Goal: Task Accomplishment & Management: Manage account settings

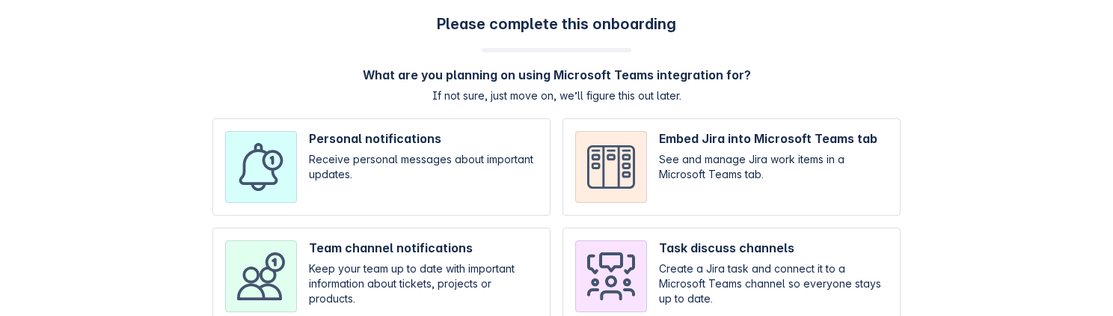
click at [412, 210] on input "checkbox" at bounding box center [381, 166] width 338 height 97
checkbox input "true"
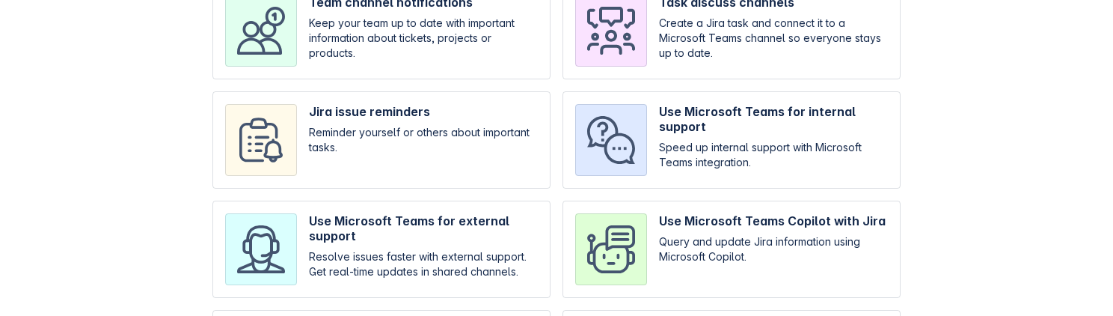
scroll to position [390, 0]
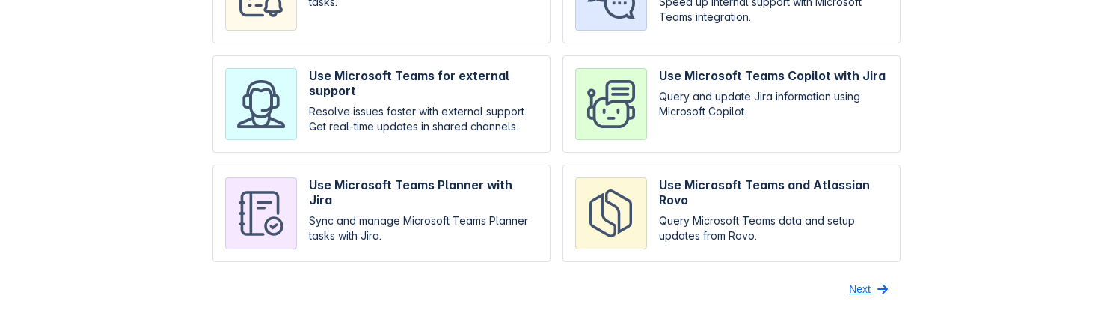
click at [856, 280] on span "Next" at bounding box center [860, 289] width 22 height 24
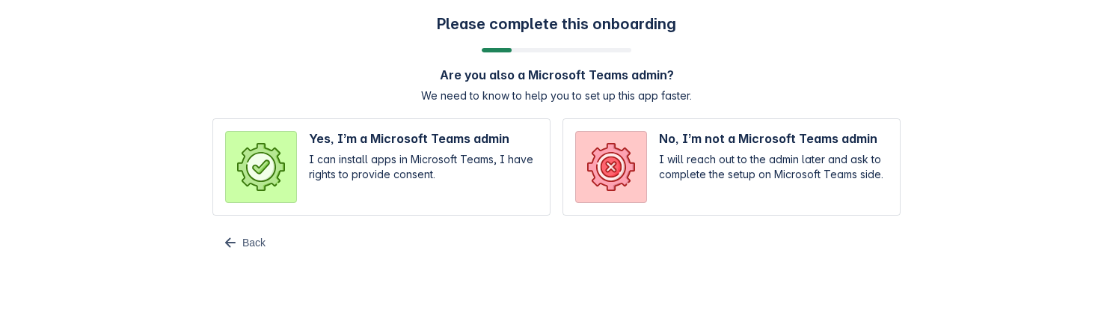
click at [450, 181] on input "radio" at bounding box center [381, 166] width 338 height 97
radio input "true"
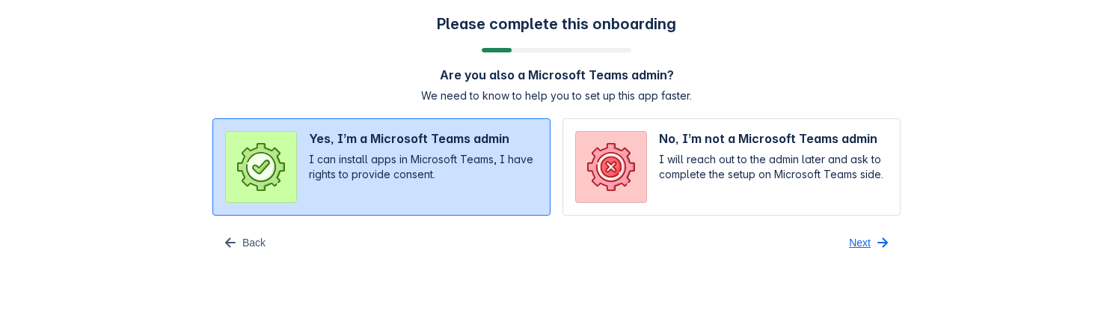
click at [881, 247] on span "button" at bounding box center [883, 242] width 18 height 18
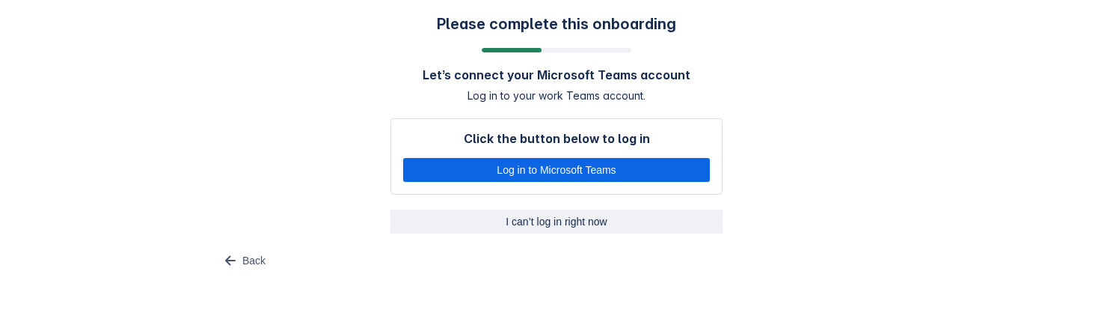
click at [536, 227] on span "I can’t log in right now" at bounding box center [556, 221] width 314 height 24
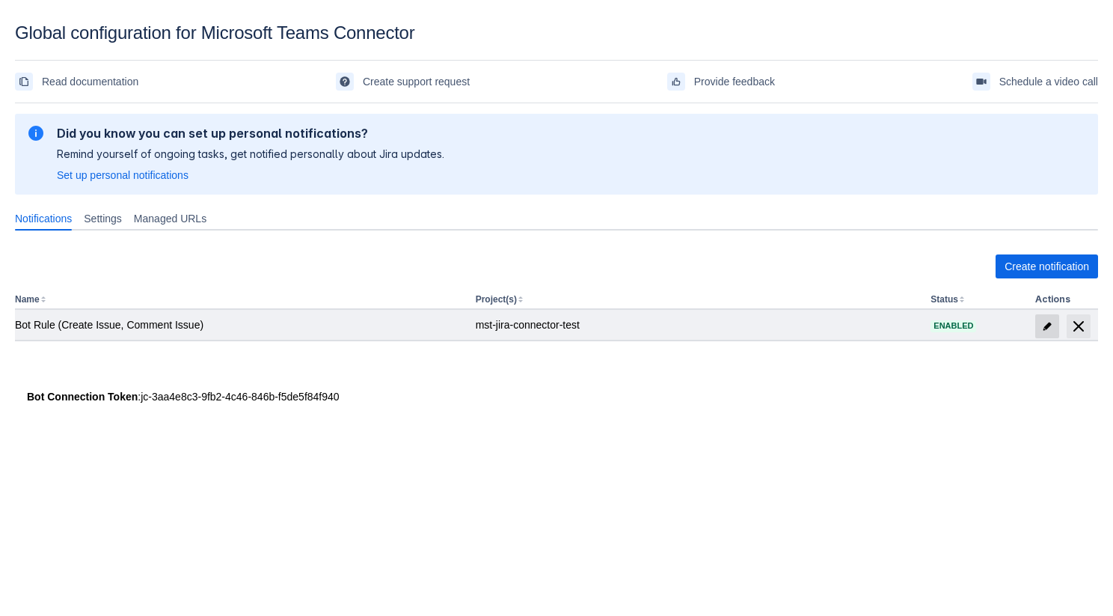
click at [1055, 323] on span at bounding box center [1047, 326] width 24 height 24
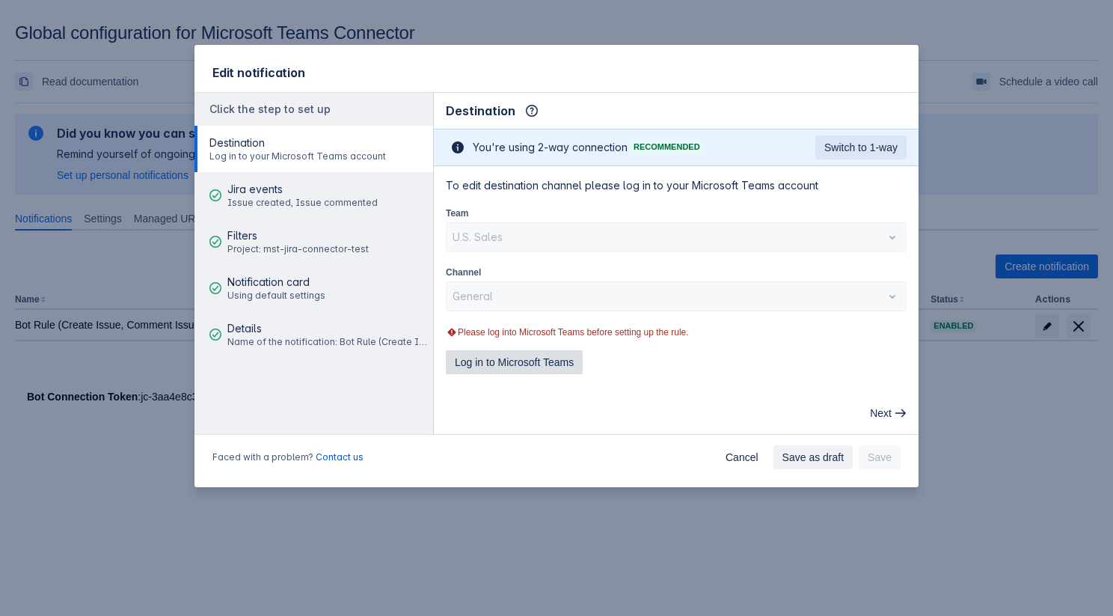
click at [557, 367] on span "Log in to Microsoft Teams" at bounding box center [514, 362] width 119 height 24
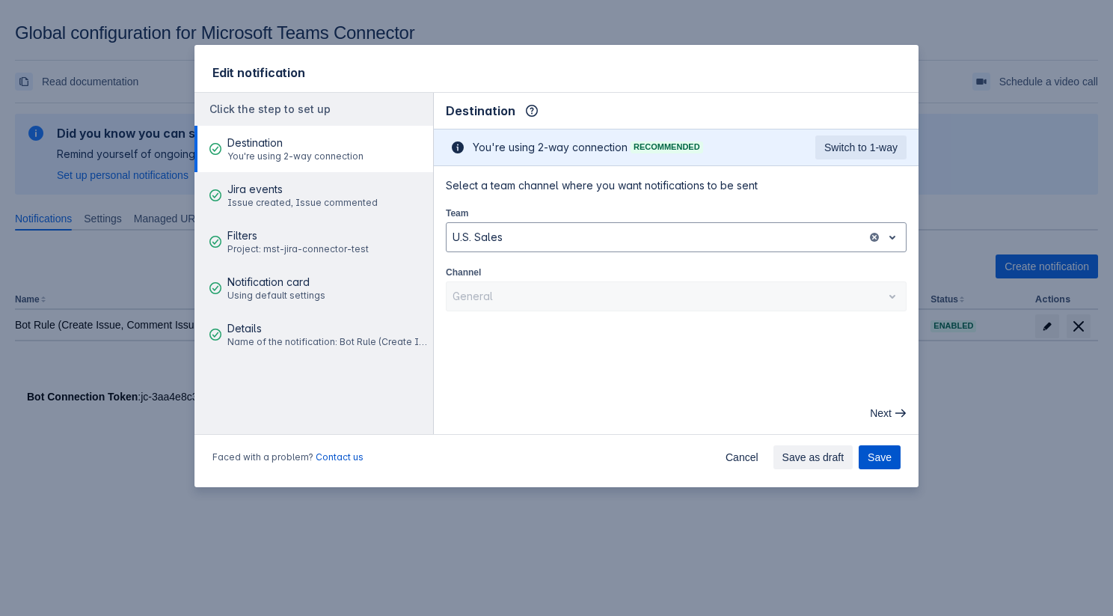
click at [891, 457] on span "Save" at bounding box center [880, 457] width 24 height 24
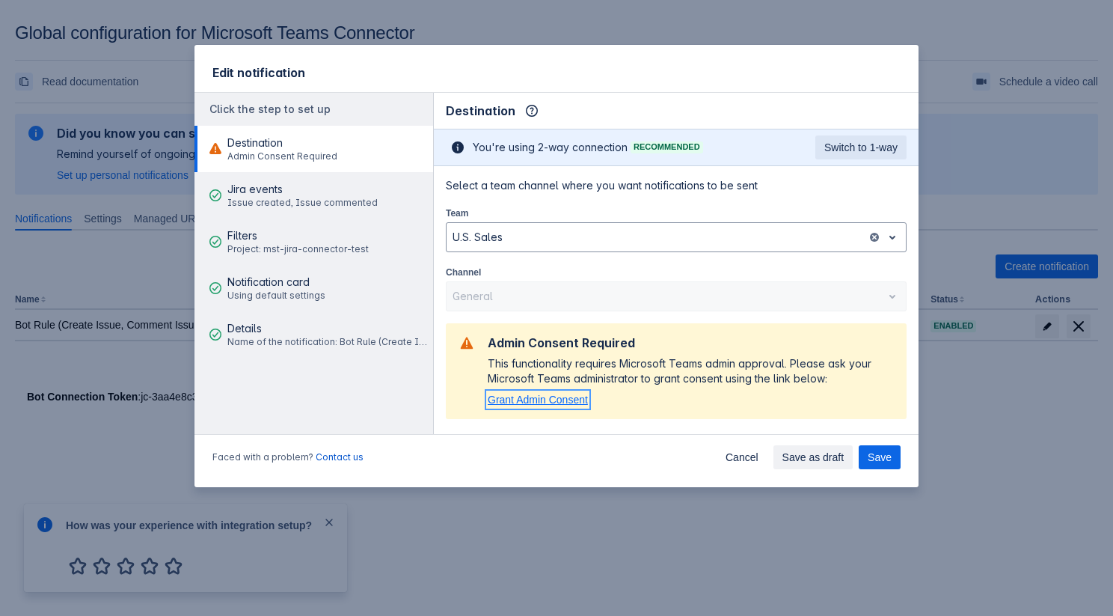
click at [562, 399] on span "Grant Admin Consent" at bounding box center [538, 399] width 100 height 12
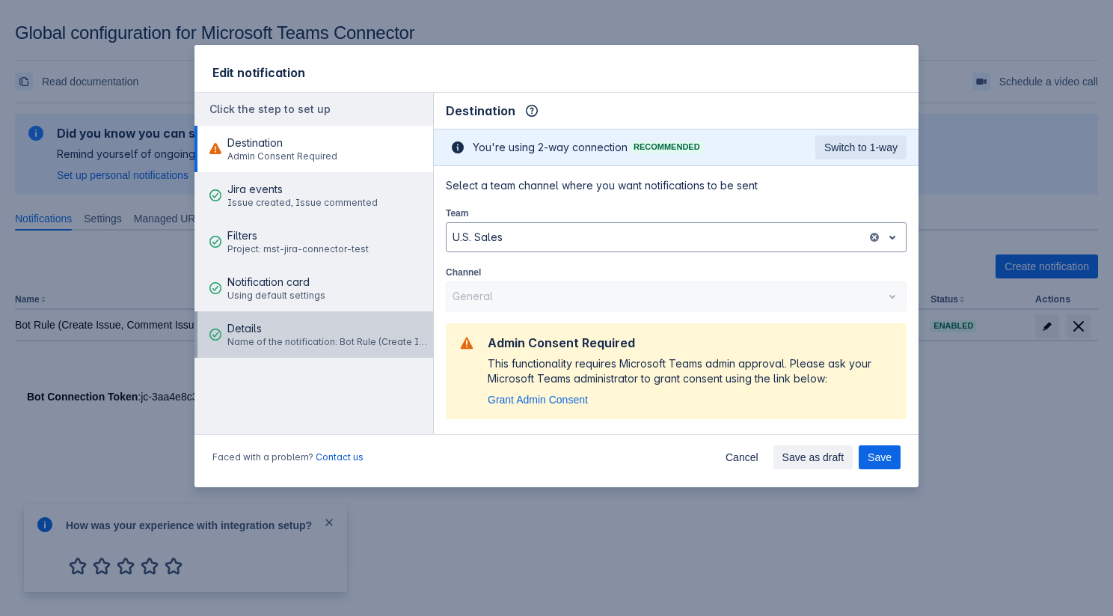
click at [321, 334] on span "Details" at bounding box center [327, 328] width 201 height 15
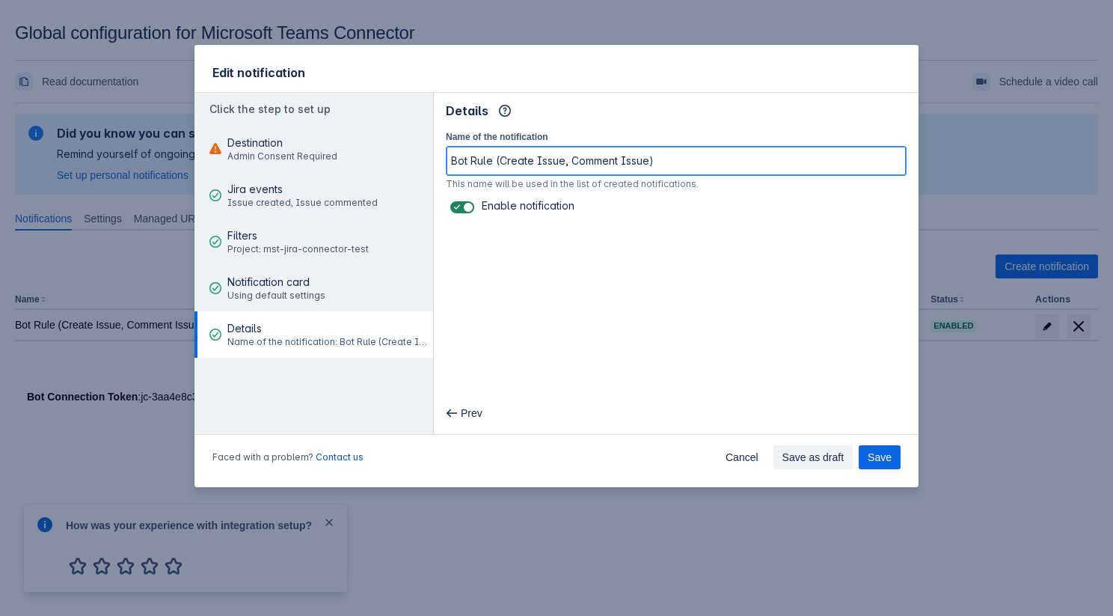
click at [666, 163] on input "Bot Rule (Create Issue, Comment Issue)" at bounding box center [676, 160] width 459 height 27
type input "Bot Rule (Create Issue, Comment Issue) 2"
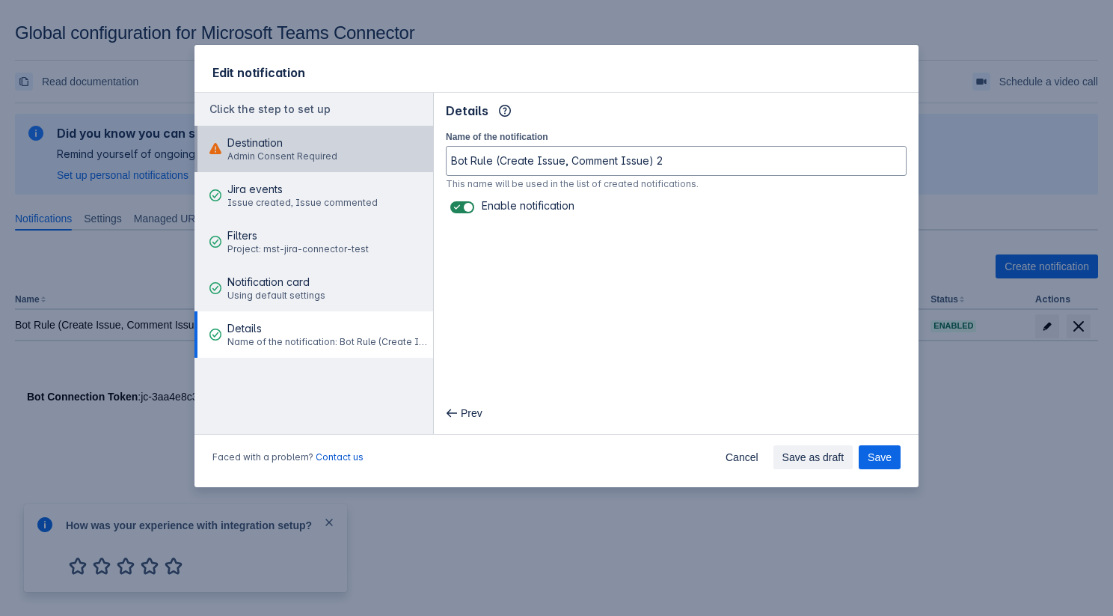
click at [354, 145] on button "Destination Admin Consent Required" at bounding box center [313, 149] width 239 height 46
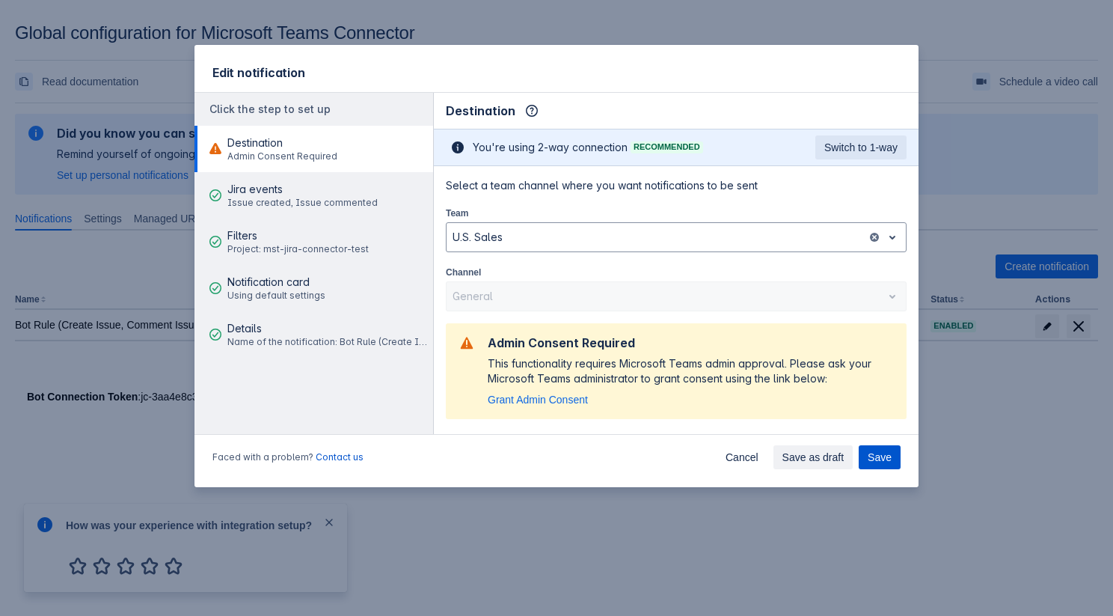
click at [871, 450] on span "Save" at bounding box center [880, 457] width 24 height 24
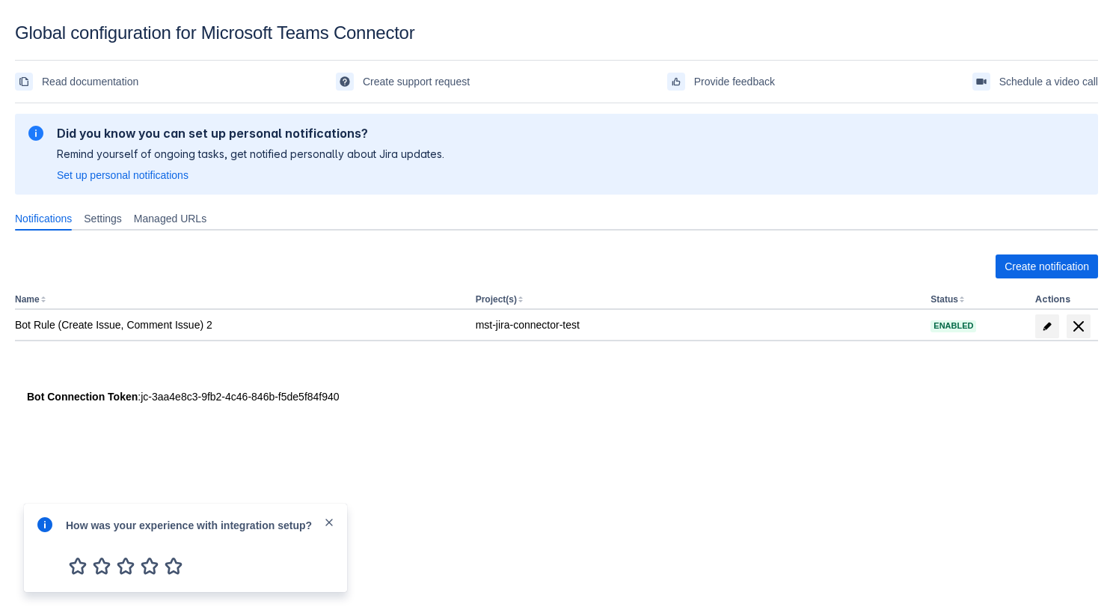
click at [327, 518] on span "close" at bounding box center [329, 522] width 12 height 12
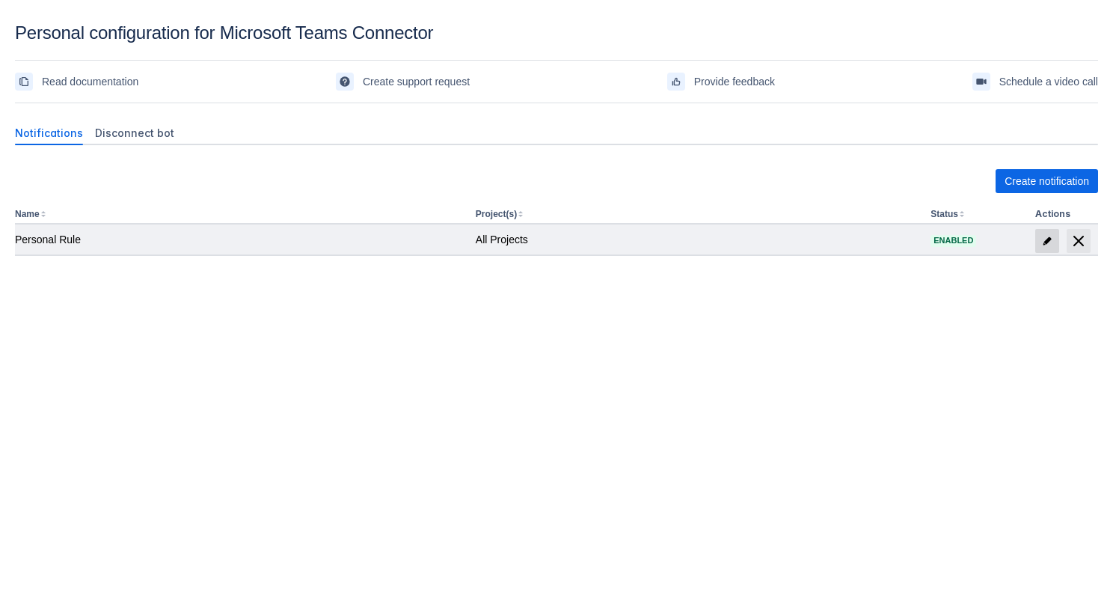
click at [1043, 239] on span "edit" at bounding box center [1047, 241] width 12 height 12
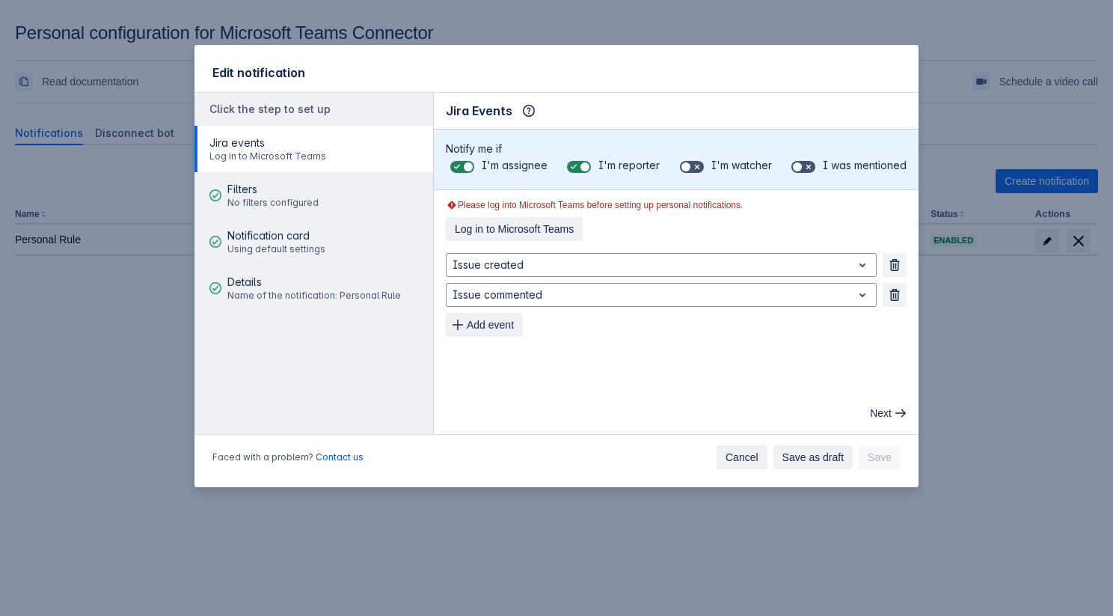
click at [733, 465] on span "Cancel" at bounding box center [742, 457] width 33 height 24
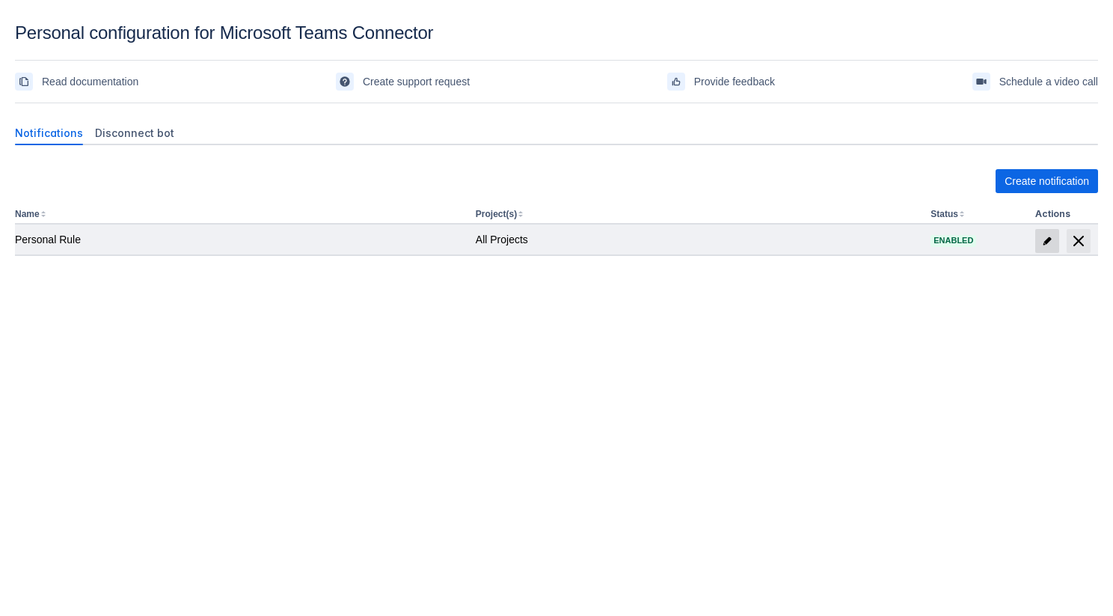
click at [1043, 242] on span "edit" at bounding box center [1047, 241] width 12 height 12
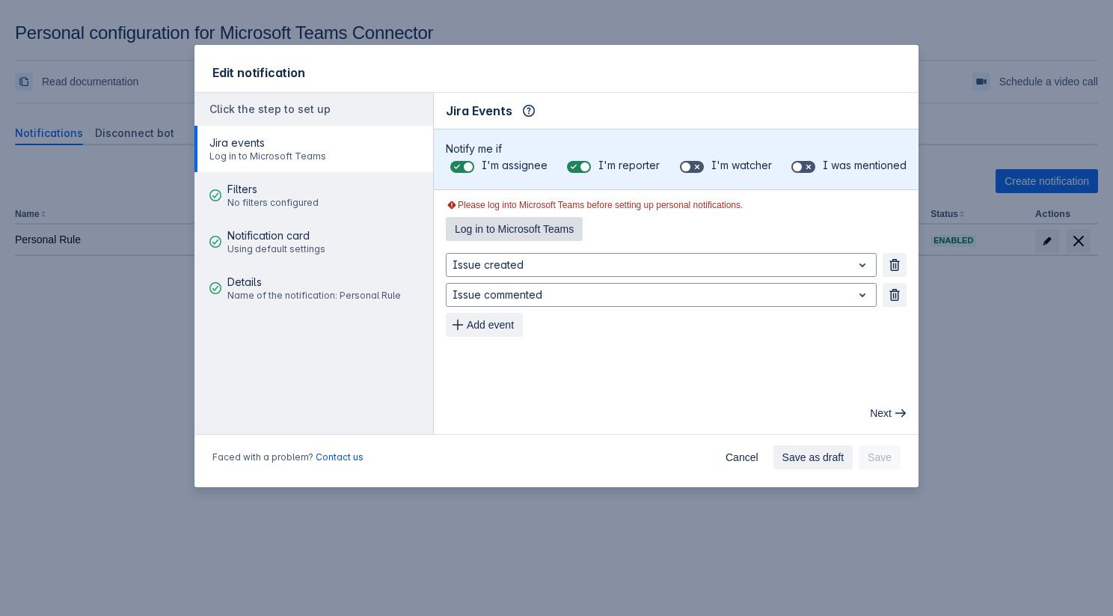
click at [515, 233] on span "Log in to Microsoft Teams" at bounding box center [514, 229] width 119 height 24
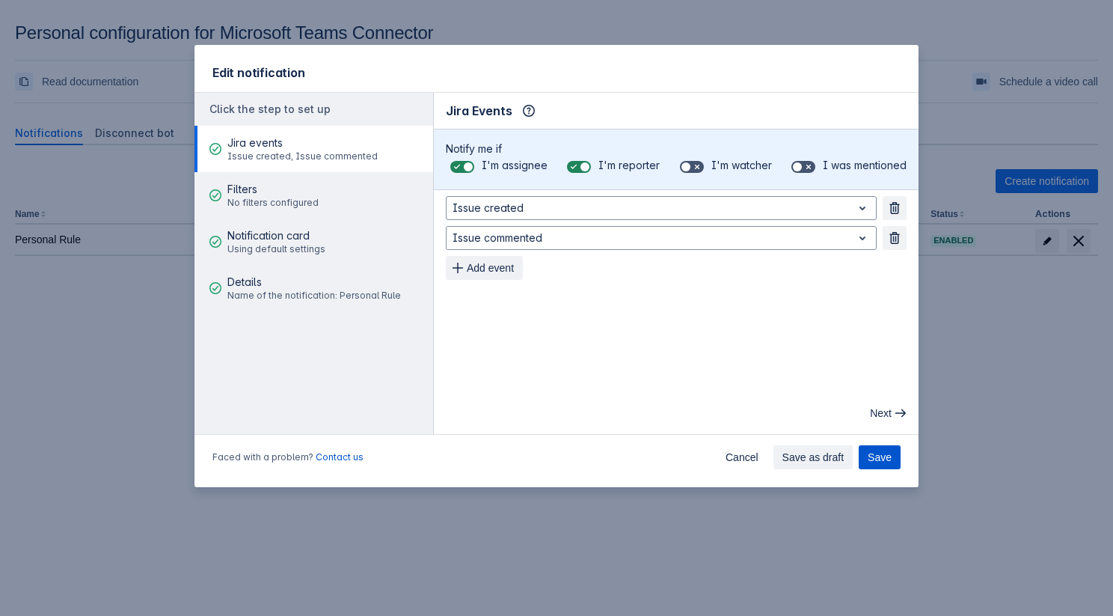
click at [874, 453] on span "Save" at bounding box center [880, 457] width 24 height 24
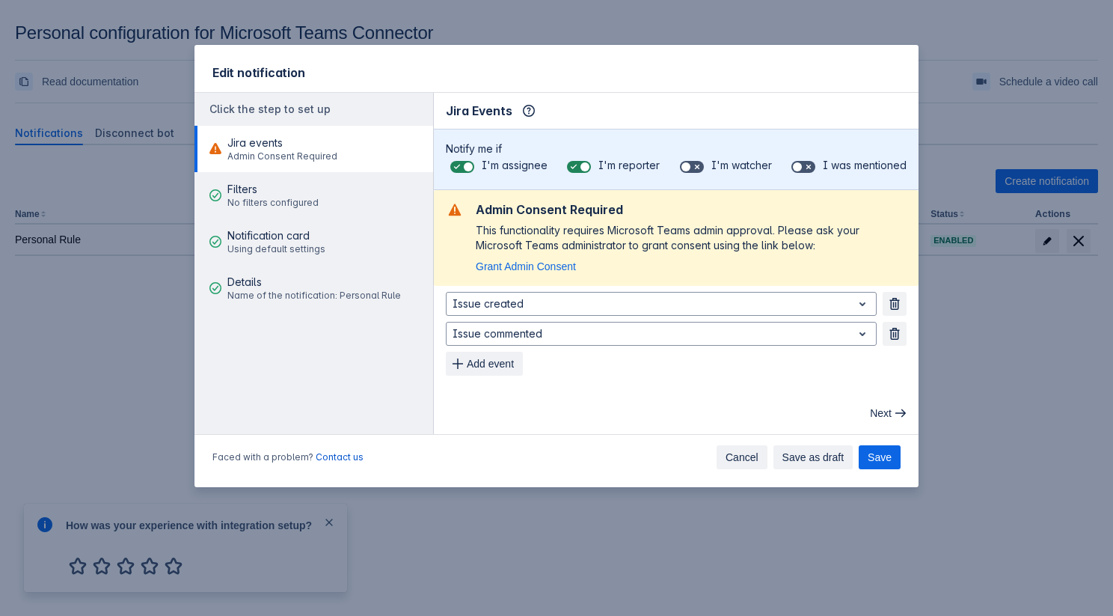
click at [744, 456] on span "Cancel" at bounding box center [742, 457] width 33 height 24
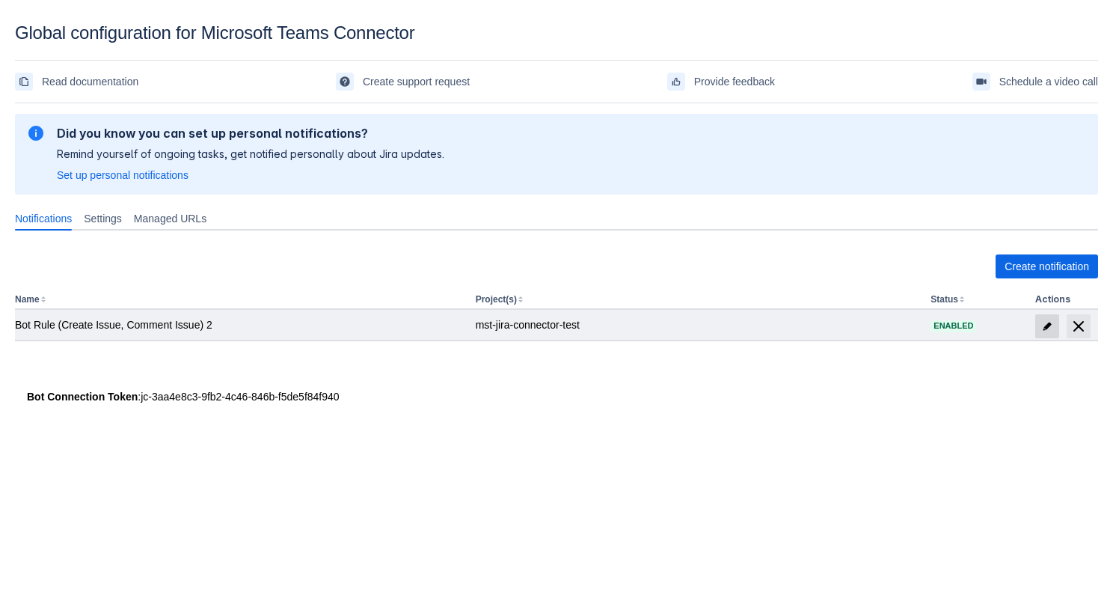
click at [1049, 328] on span "edit" at bounding box center [1047, 326] width 12 height 12
click at [1044, 331] on span "edit" at bounding box center [1047, 326] width 12 height 12
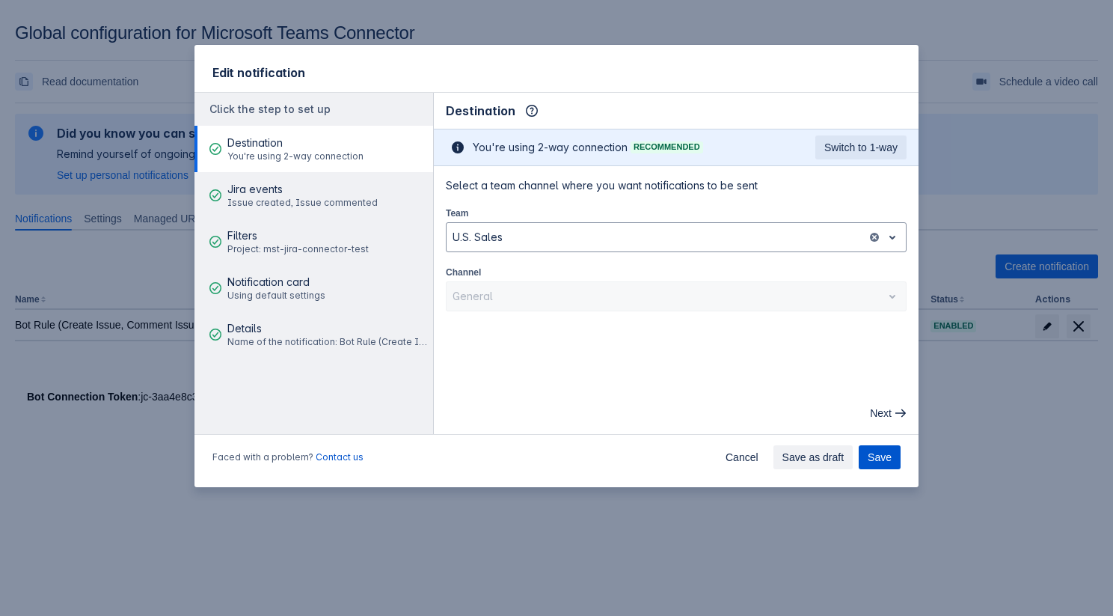
click at [871, 452] on span "Save" at bounding box center [880, 457] width 24 height 24
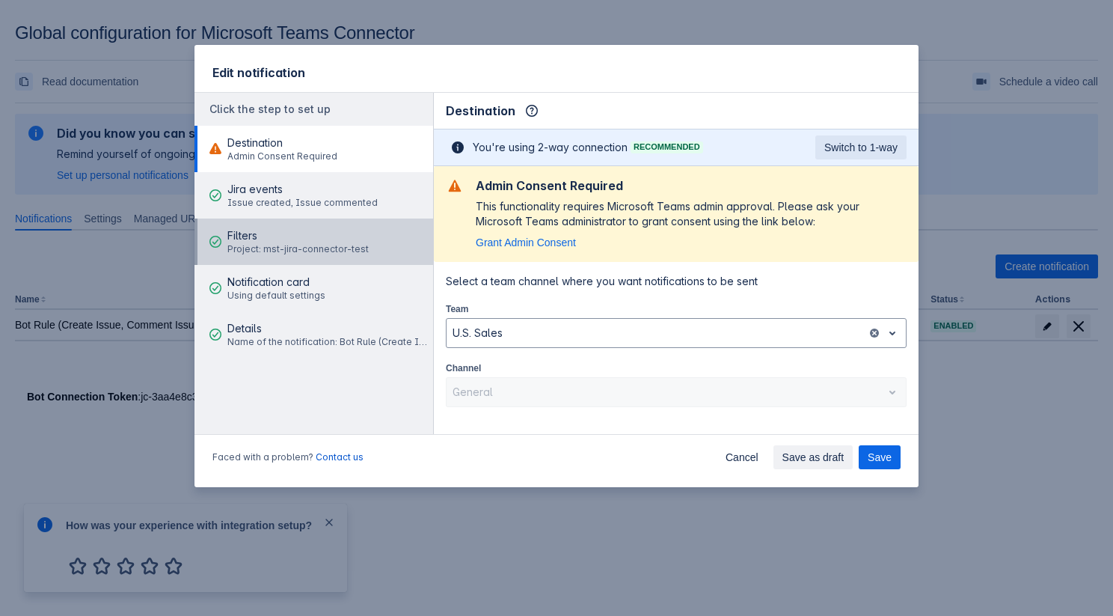
click at [311, 236] on span "Filters" at bounding box center [297, 235] width 141 height 15
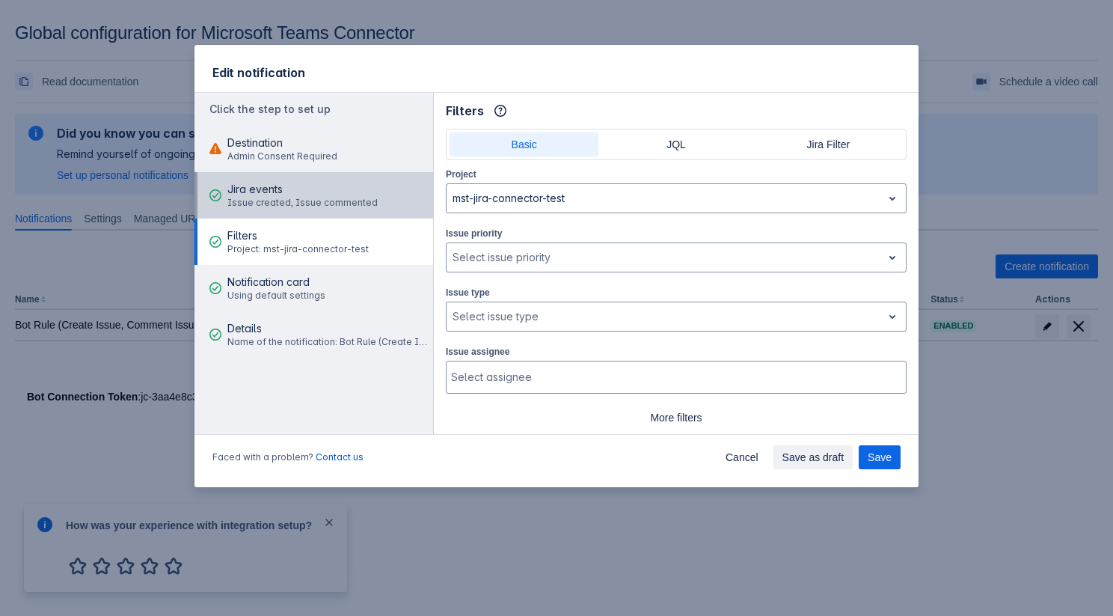
click at [301, 209] on span "Issue created, Issue commented" at bounding box center [302, 203] width 150 height 12
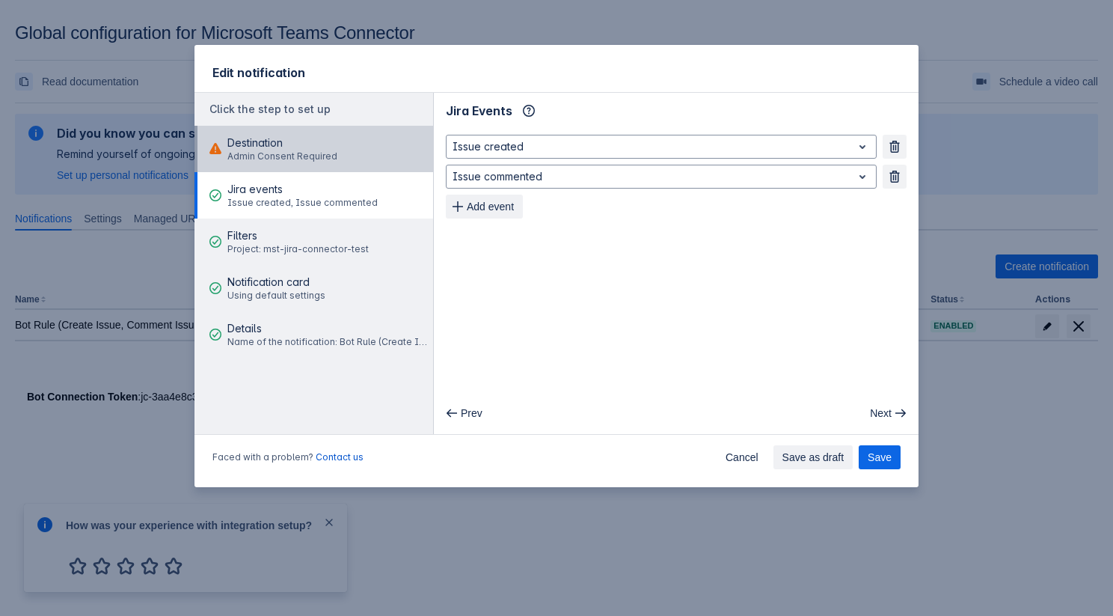
click at [310, 159] on span "Admin Consent Required" at bounding box center [282, 156] width 110 height 12
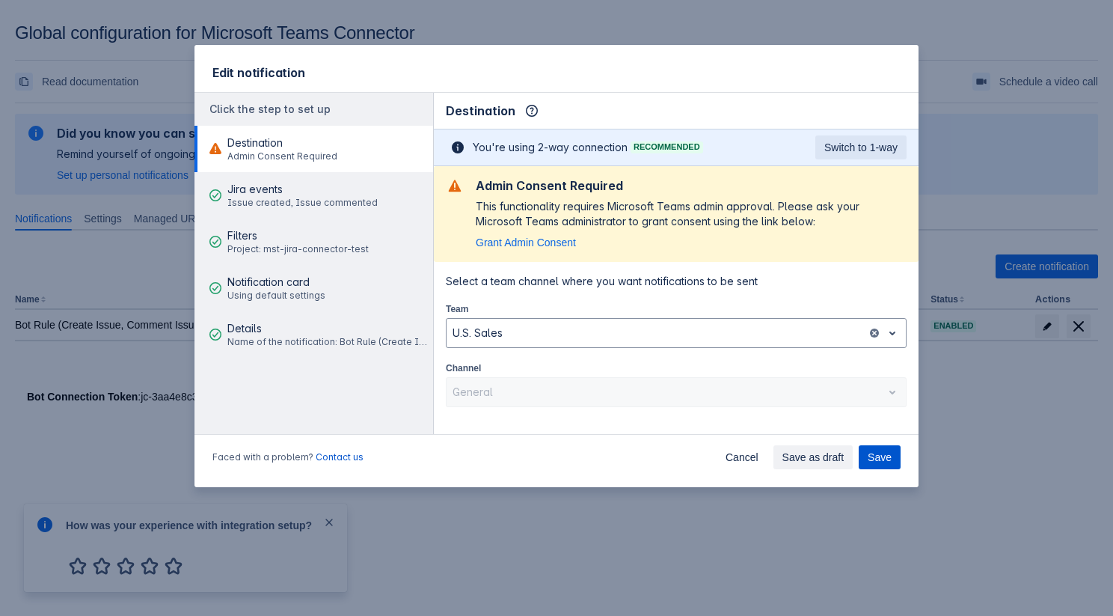
click at [871, 457] on span "Save" at bounding box center [880, 457] width 24 height 24
click at [737, 464] on span "Cancel" at bounding box center [742, 457] width 33 height 24
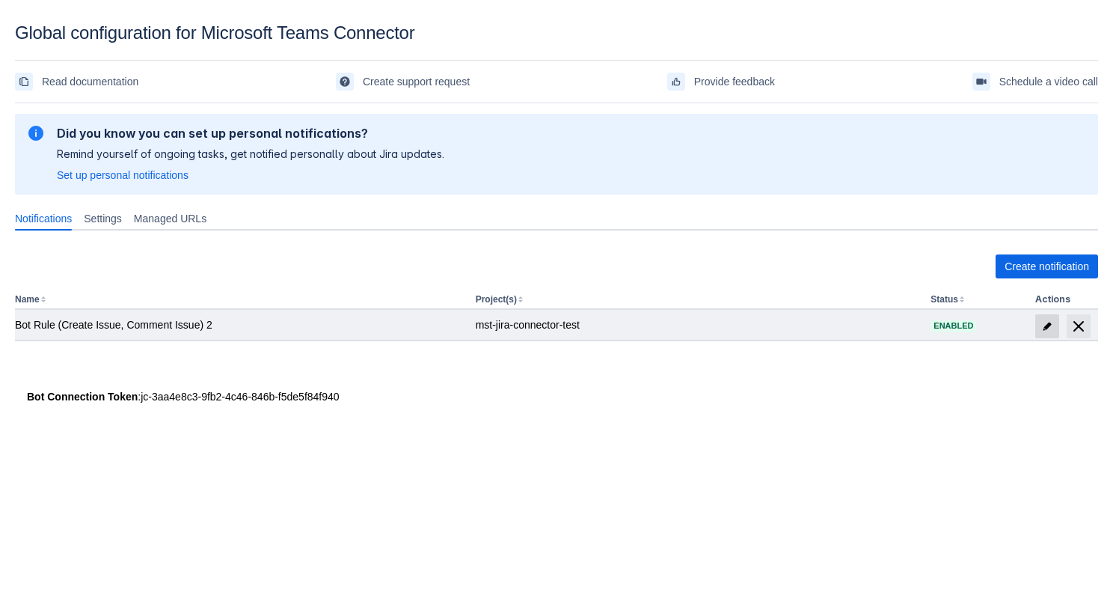
click at [1042, 328] on span "edit" at bounding box center [1047, 326] width 12 height 12
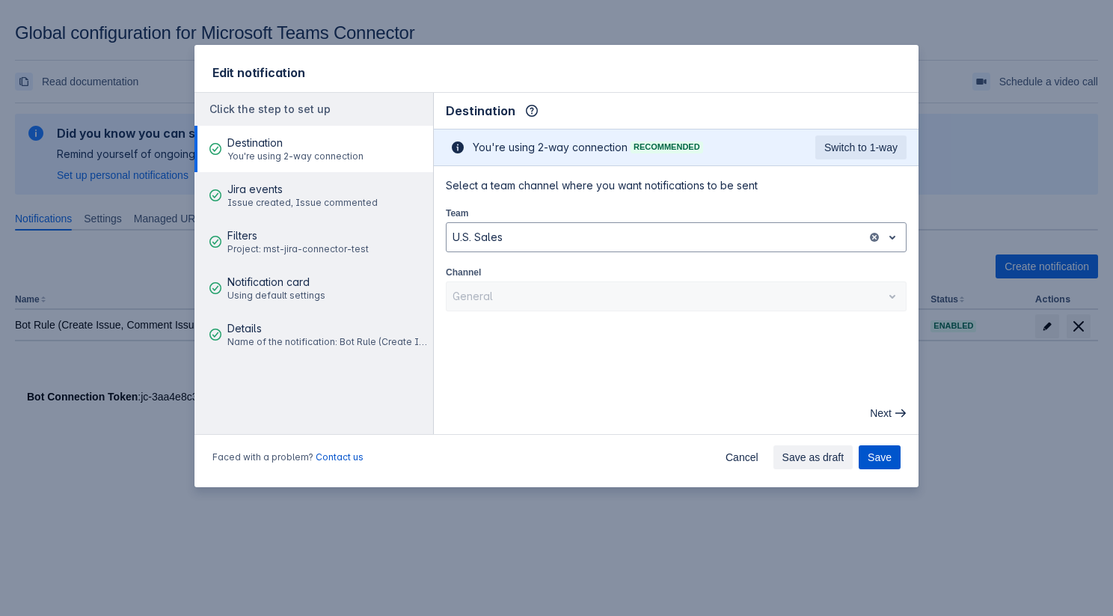
click at [874, 450] on span "Save" at bounding box center [880, 457] width 24 height 24
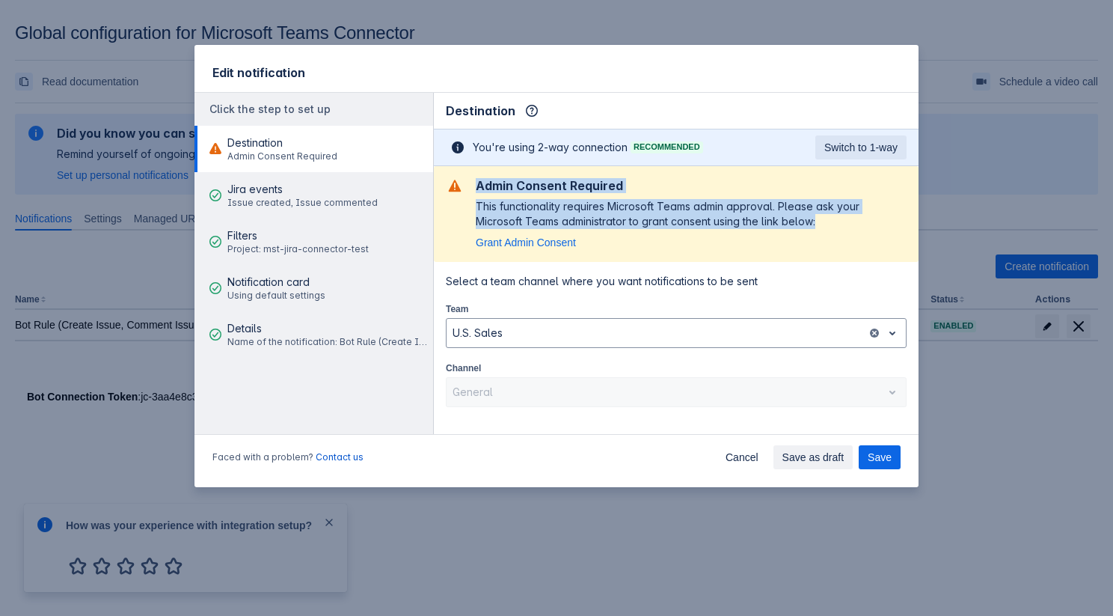
drag, startPoint x: 455, startPoint y: 182, endPoint x: 672, endPoint y: 233, distance: 223.5
click at [672, 233] on div "Admin Consent Required This functionality requires Microsoft Teams admin approv…" at bounding box center [676, 214] width 461 height 72
click at [672, 233] on div "Admin Consent Required This functionality requires Microsoft Teams admin approv…" at bounding box center [691, 214] width 431 height 72
drag, startPoint x: 819, startPoint y: 223, endPoint x: 482, endPoint y: 180, distance: 339.3
click at [482, 180] on div "Admin Consent Required This functionality requires Microsoft Teams admin approv…" at bounding box center [691, 214] width 431 height 72
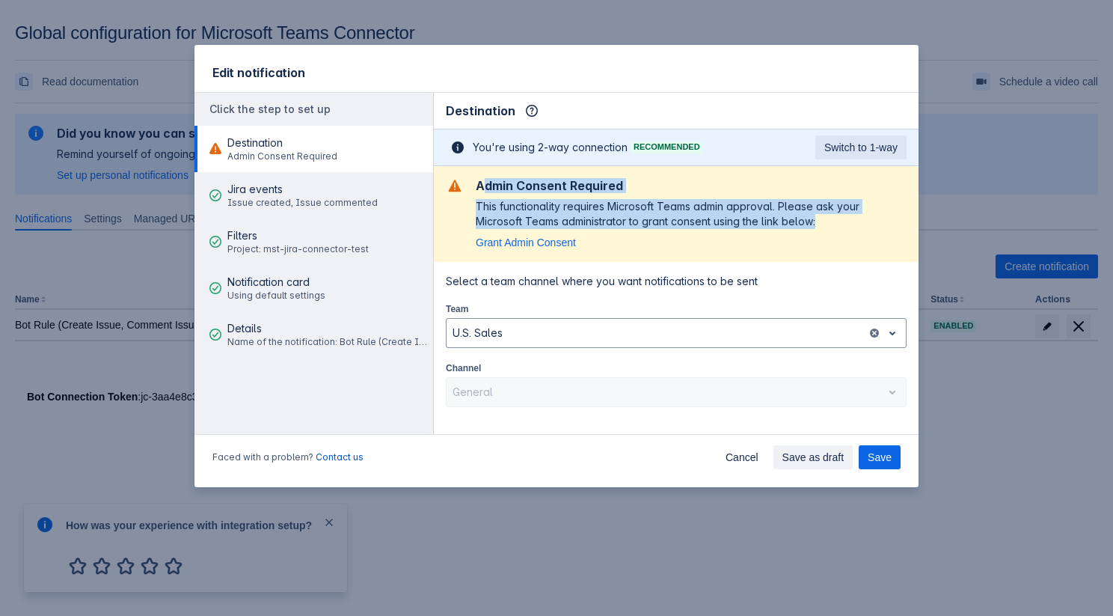
click at [482, 180] on h2 "Admin Consent Required" at bounding box center [691, 185] width 431 height 15
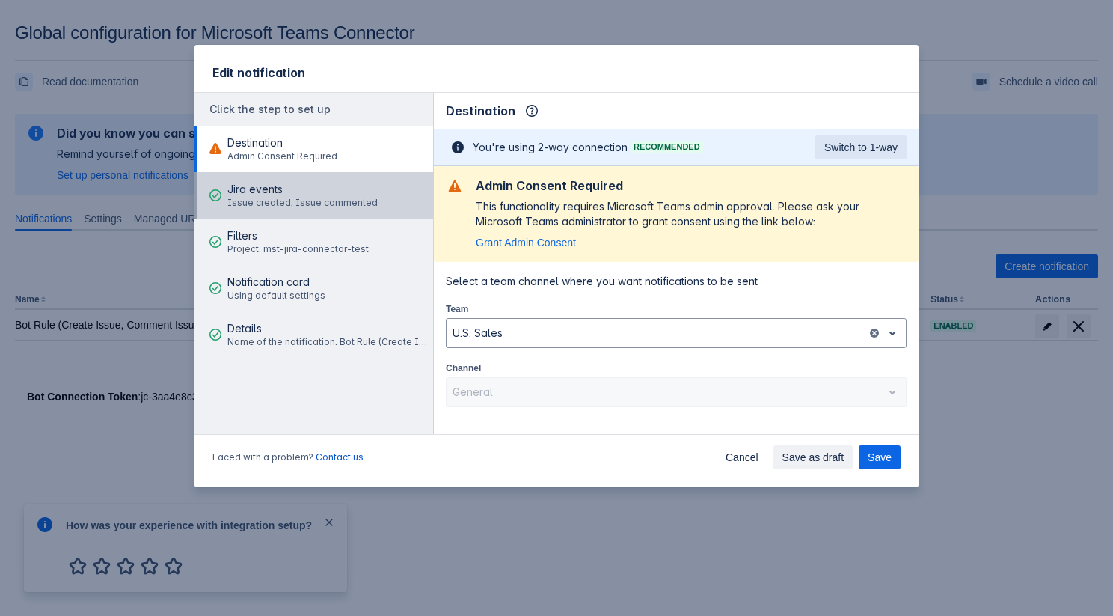
click at [254, 200] on span "Issue created, Issue commented" at bounding box center [302, 203] width 150 height 12
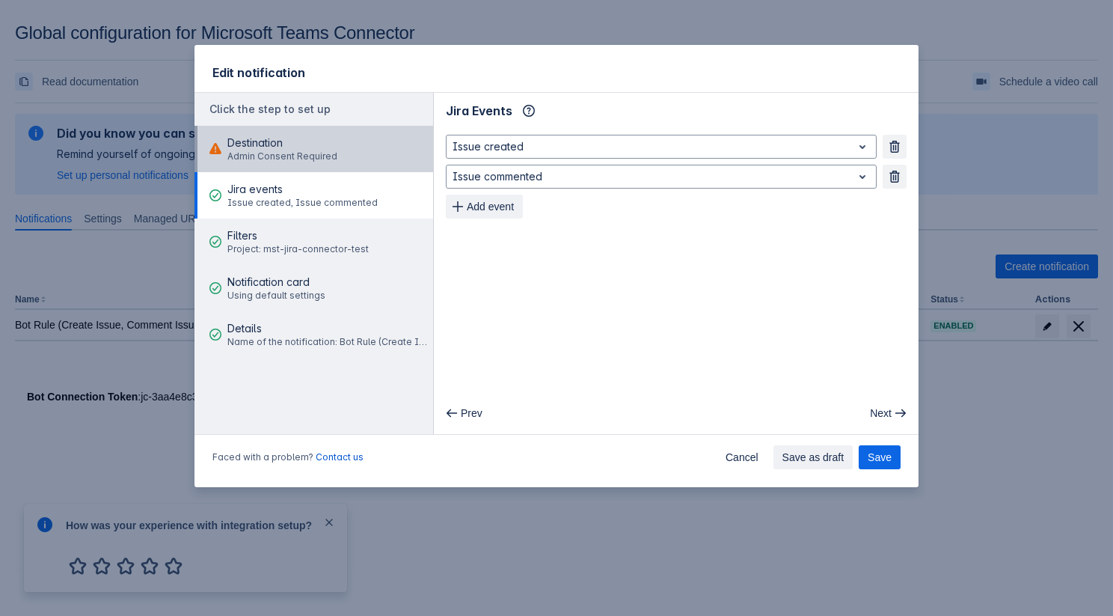
click at [343, 161] on button "Destination Admin Consent Required" at bounding box center [313, 149] width 239 height 46
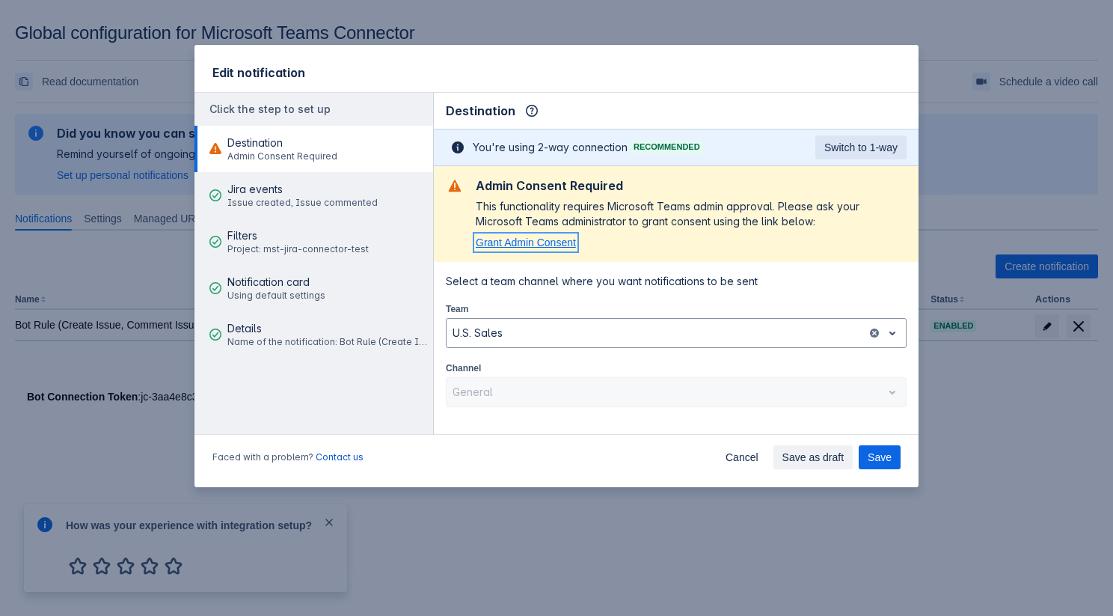
click at [513, 245] on span "Grant Admin Consent" at bounding box center [526, 242] width 100 height 12
click at [712, 251] on section "Admin Consent Required This functionality requires Microsoft Teams admin approv…" at bounding box center [676, 214] width 485 height 96
click at [881, 456] on span "Save" at bounding box center [880, 457] width 24 height 24
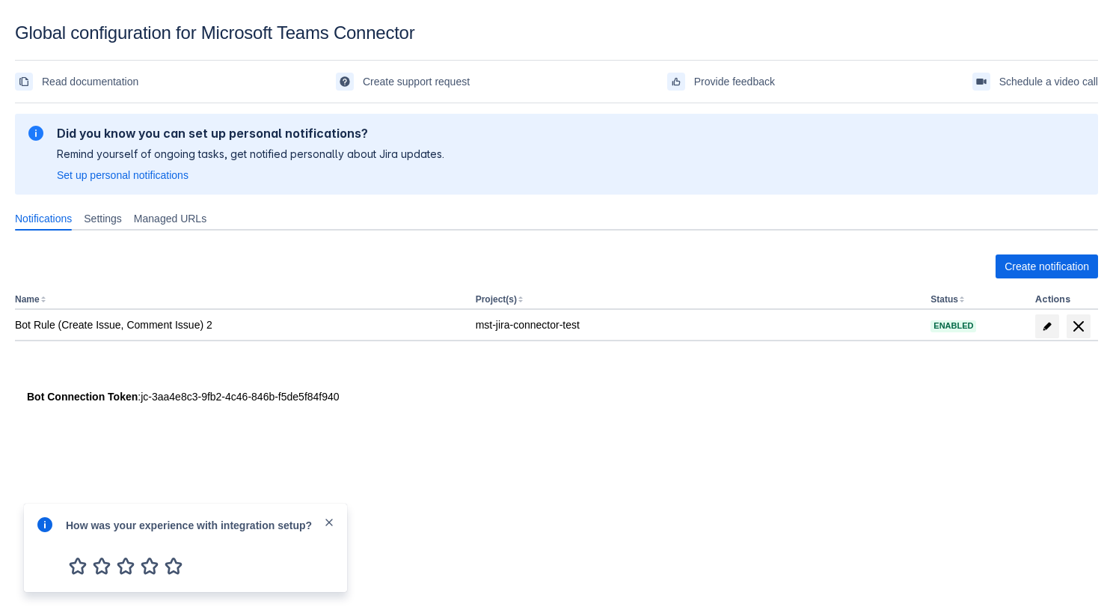
click at [326, 520] on span "close" at bounding box center [329, 522] width 12 height 12
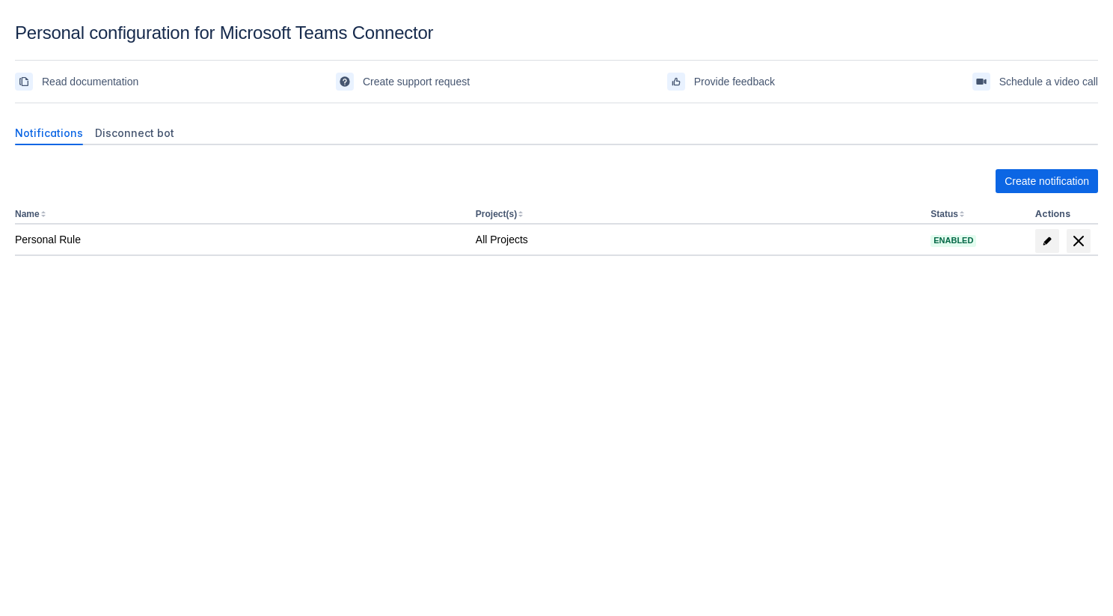
click at [482, 287] on div "Create notification Name Project(s) Status Actions Personal Rule All Projects E…" at bounding box center [556, 245] width 1083 height 177
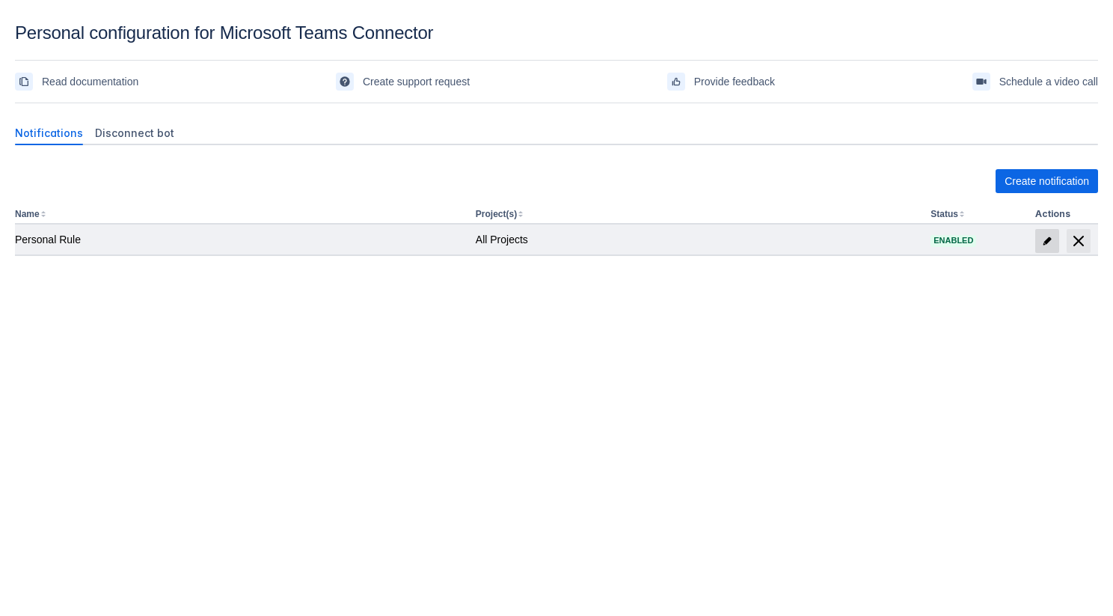
click at [1038, 240] on span at bounding box center [1047, 241] width 24 height 24
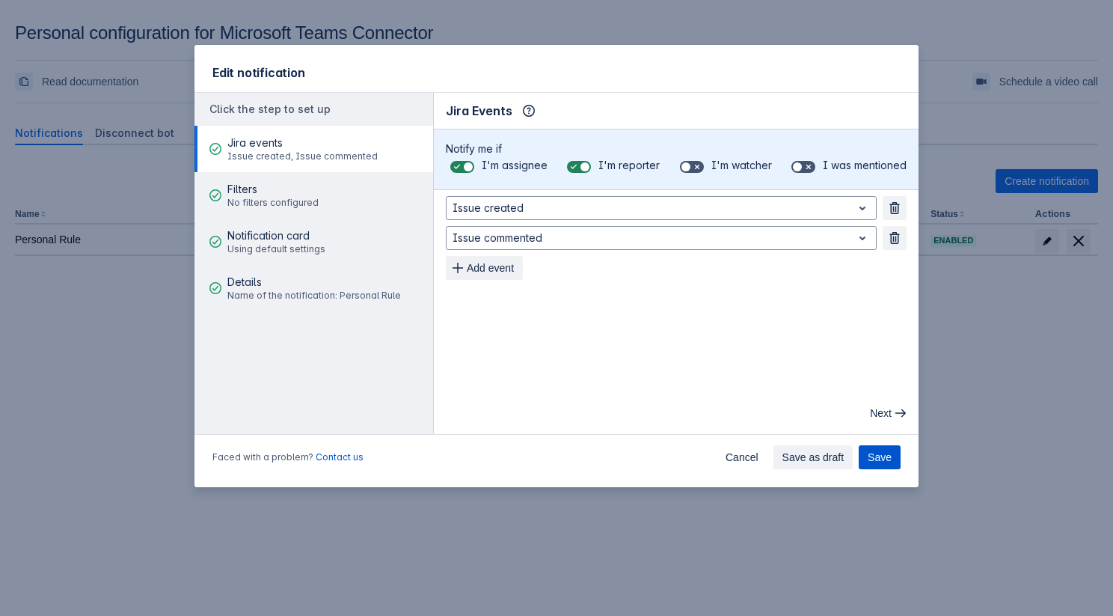
click at [878, 453] on span "Save" at bounding box center [880, 457] width 24 height 24
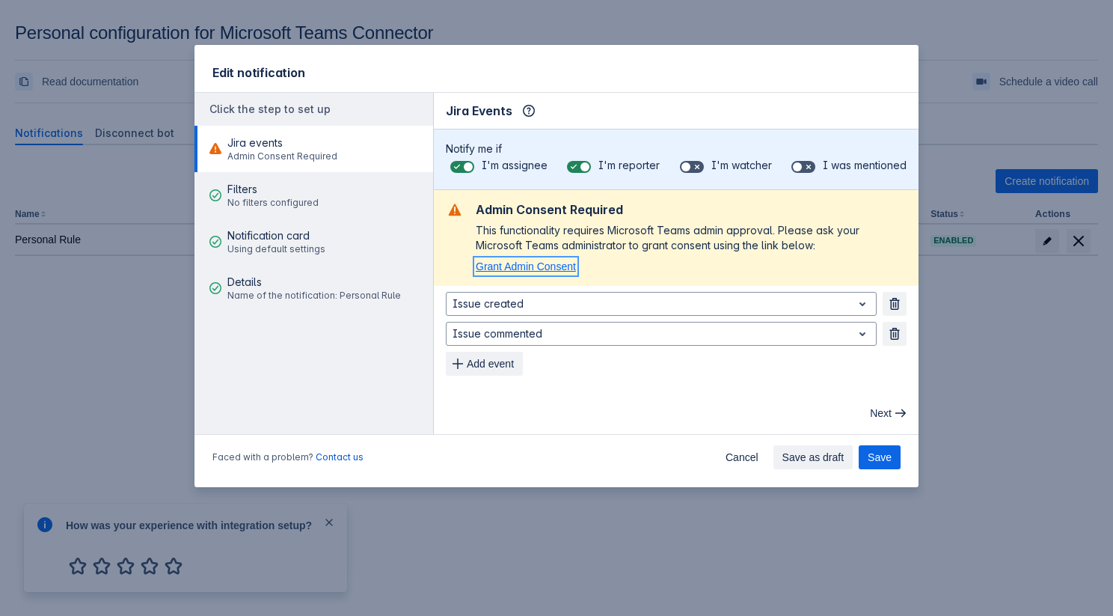
click at [530, 267] on span "Grant Admin Consent" at bounding box center [526, 266] width 100 height 12
click at [692, 242] on div "This functionality requires Microsoft Teams admin approval. Please ask your Mic…" at bounding box center [691, 238] width 431 height 30
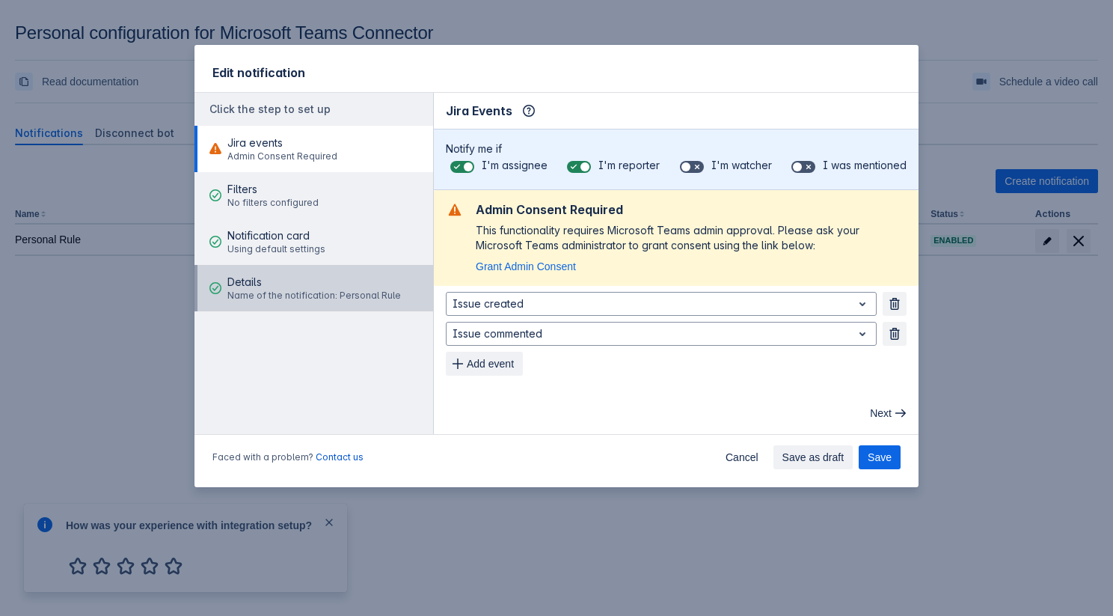
click at [322, 288] on span "Details" at bounding box center [314, 282] width 174 height 15
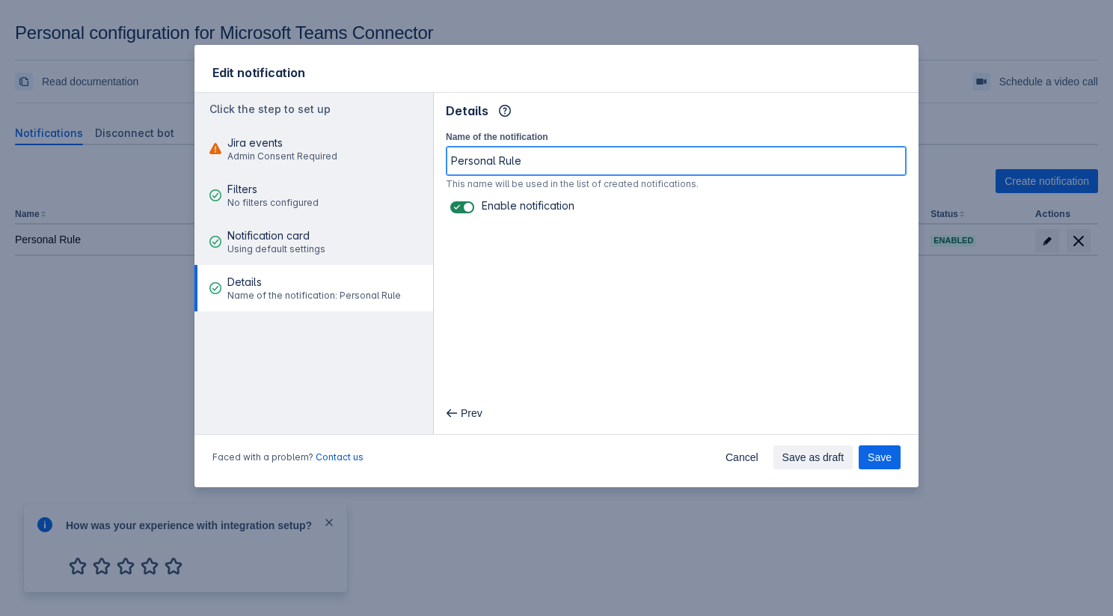
click at [555, 155] on input "Personal Rule" at bounding box center [676, 160] width 459 height 27
type input "Personal Rule 2"
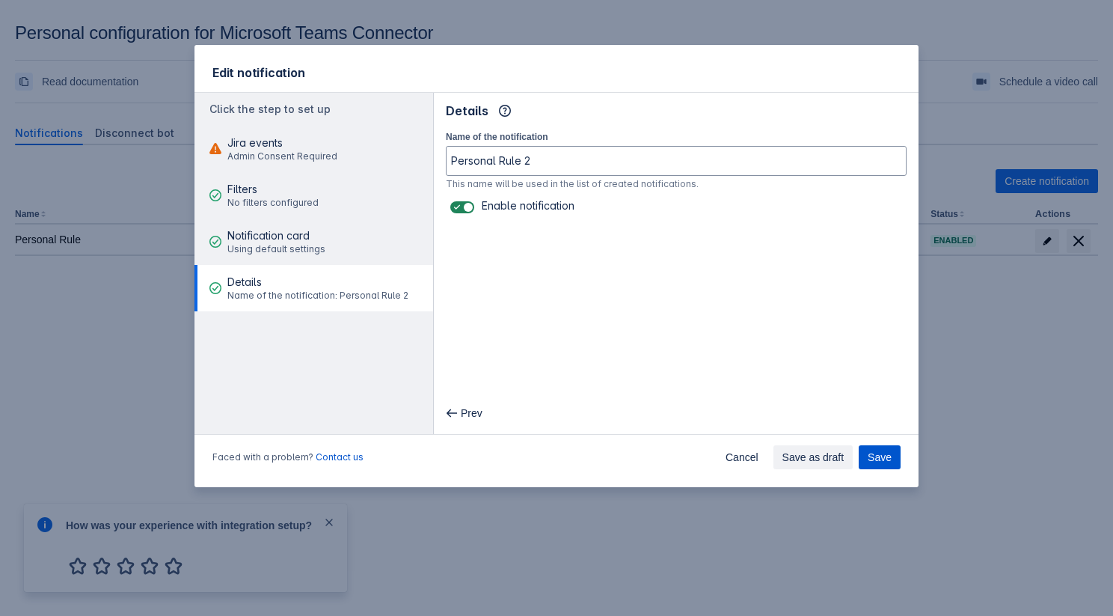
click at [873, 449] on span "Save" at bounding box center [880, 457] width 24 height 24
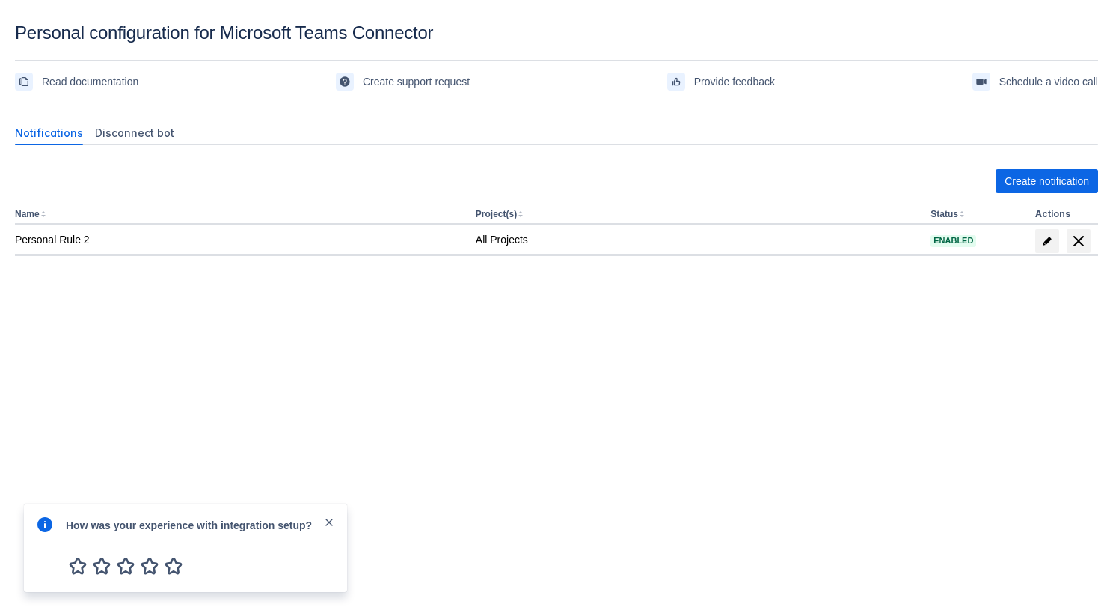
click at [329, 517] on span "close" at bounding box center [329, 522] width 12 height 12
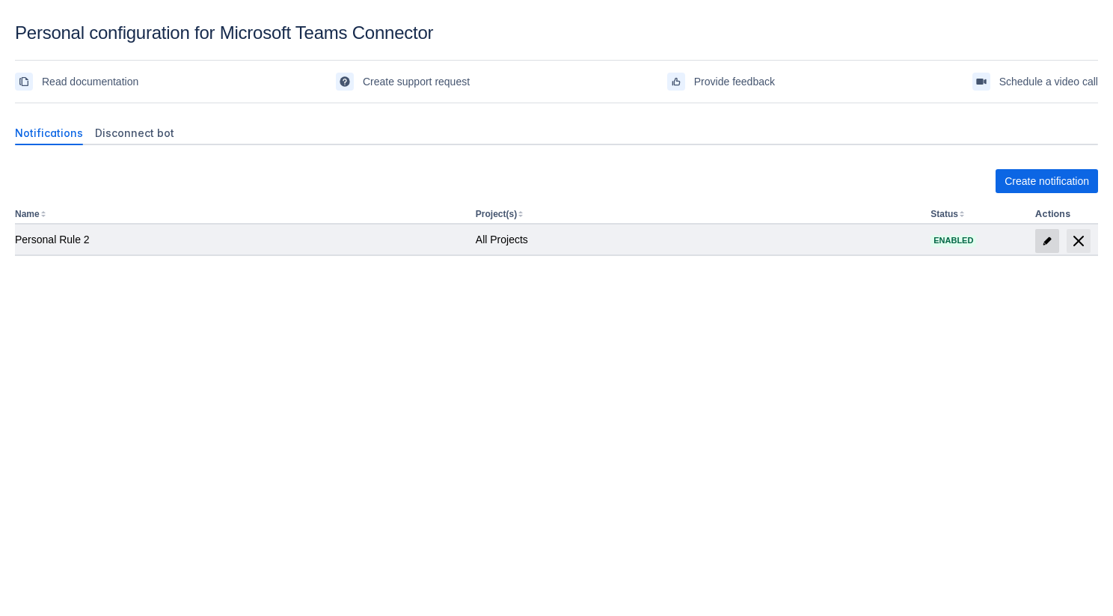
click at [1046, 245] on span "edit" at bounding box center [1047, 241] width 12 height 12
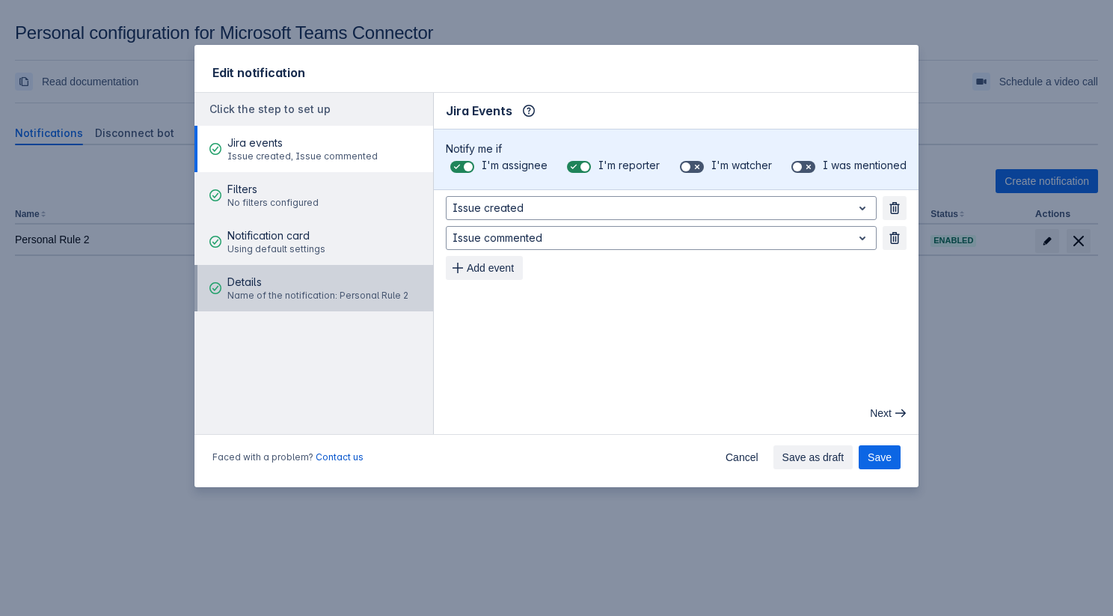
click at [346, 295] on span "Name of the notification: Personal Rule 2" at bounding box center [317, 295] width 181 height 12
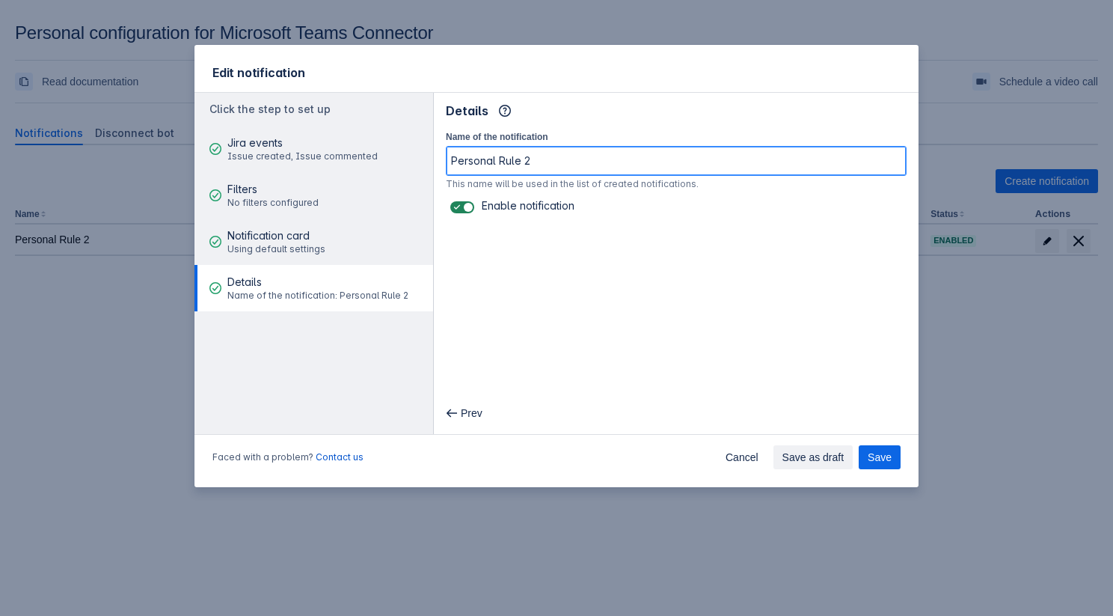
click at [581, 165] on input "Personal Rule 2" at bounding box center [676, 160] width 459 height 27
type input "Personal Rule 3"
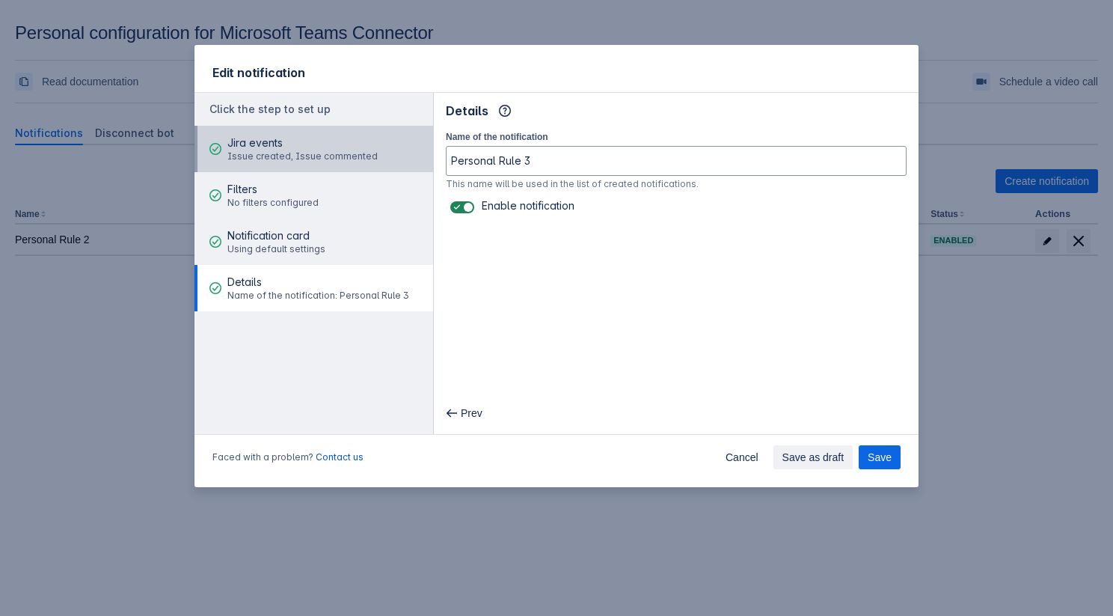
click at [340, 144] on span "Jira events" at bounding box center [302, 142] width 150 height 15
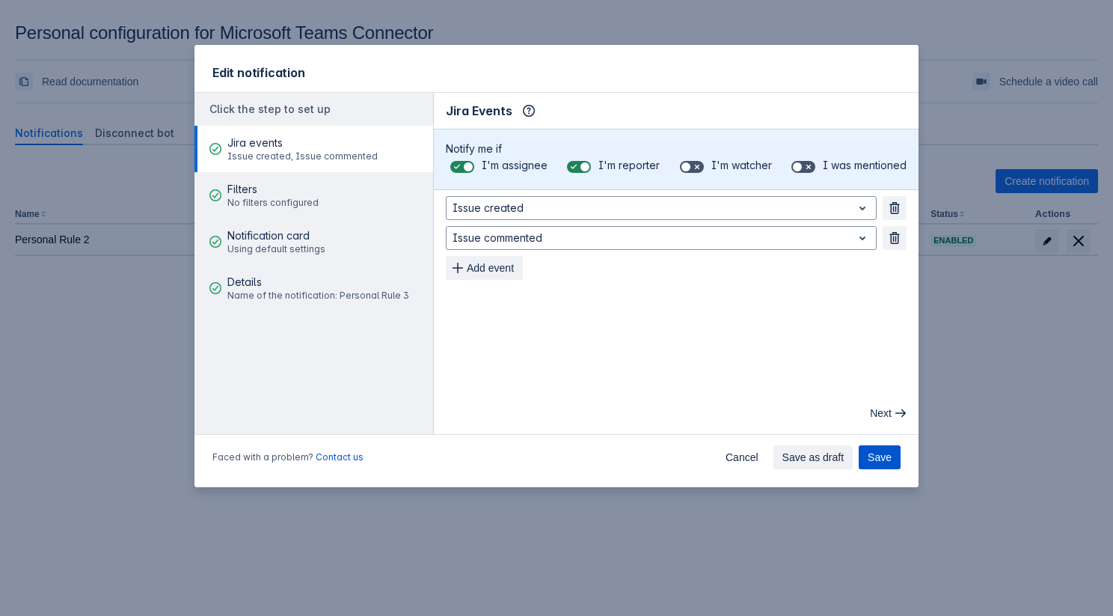
click at [883, 449] on span "Save" at bounding box center [880, 457] width 24 height 24
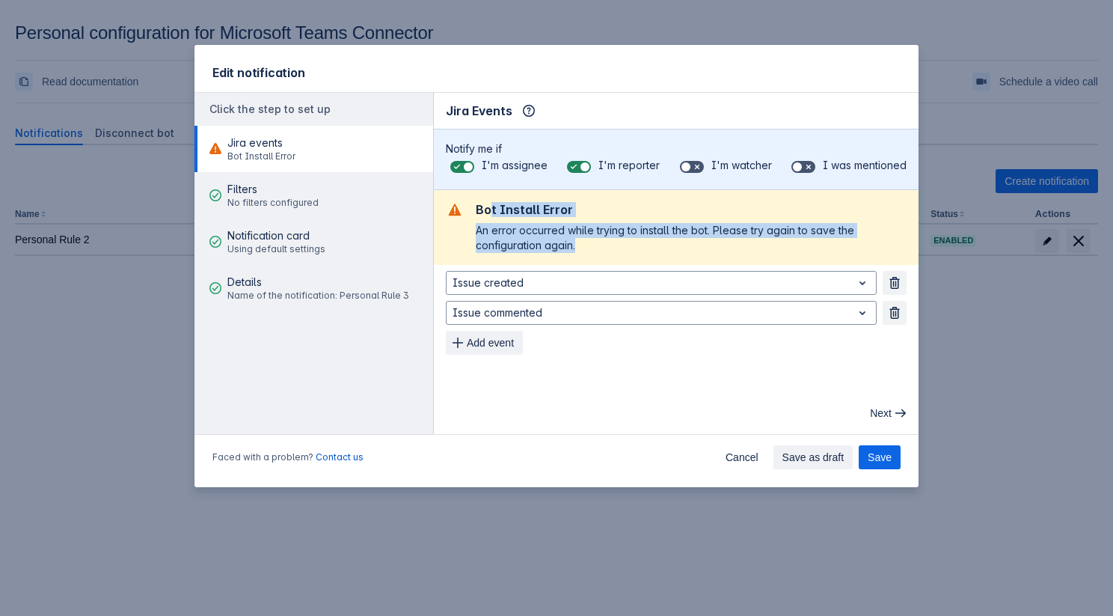
drag, startPoint x: 489, startPoint y: 209, endPoint x: 594, endPoint y: 242, distance: 109.6
click at [594, 242] on div "Bot Install Error An error occurred while trying to install the bot. Please try…" at bounding box center [691, 227] width 431 height 51
click at [594, 242] on div "An error occurred while trying to install the bot. Please try again to save the…" at bounding box center [691, 238] width 431 height 30
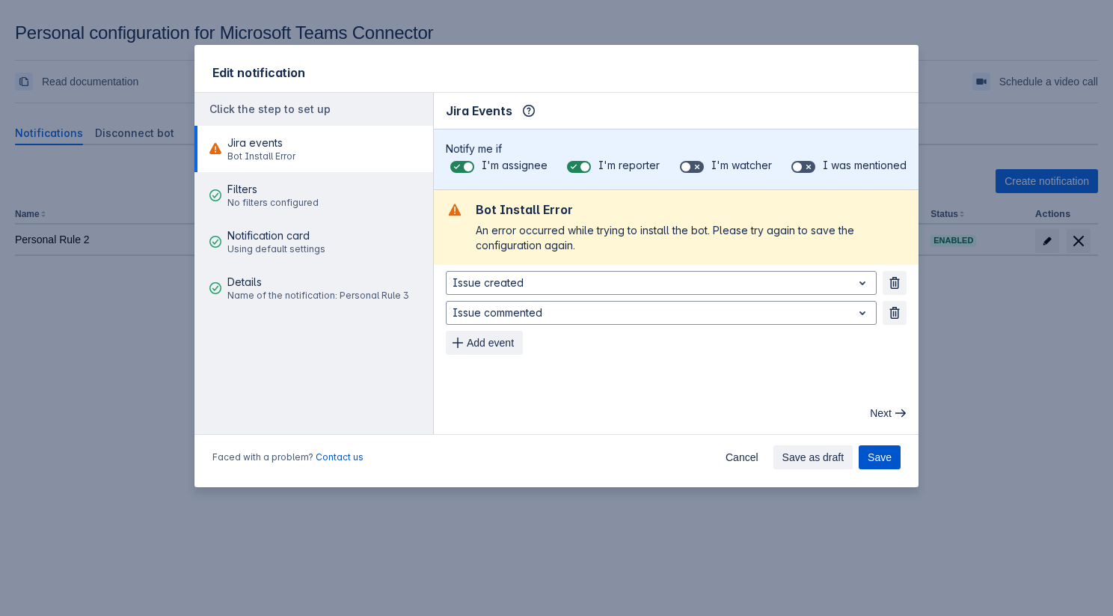
click at [874, 459] on span "Save" at bounding box center [880, 457] width 24 height 24
click at [863, 453] on button "Save" at bounding box center [880, 457] width 42 height 24
